Goal: Browse casually

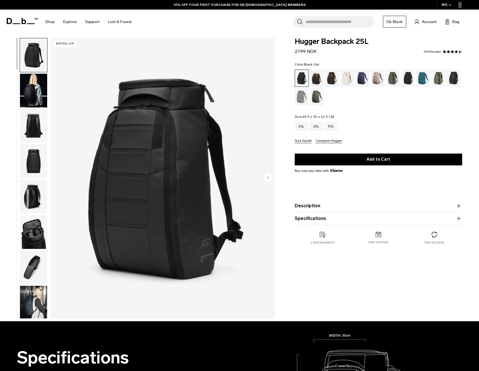
click at [17, 19] on icon at bounding box center [22, 21] width 31 height 6
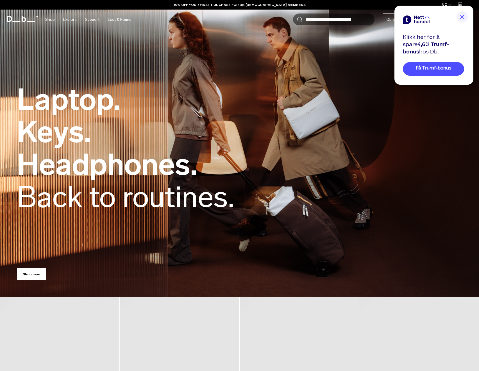
click at [464, 20] on img at bounding box center [462, 16] width 11 height 11
